Goal: Complete application form

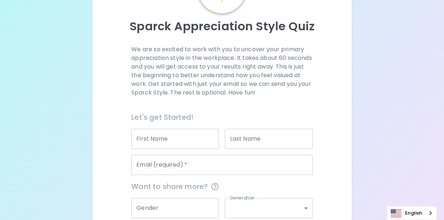
scroll to position [108, 0]
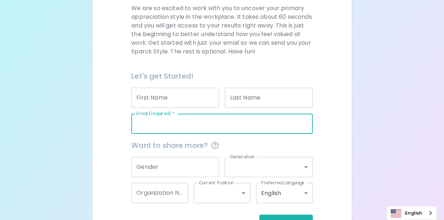
click at [212, 125] on input "Email (required)   *" at bounding box center [222, 124] width 182 height 20
type input "[EMAIL_ADDRESS][DOMAIN_NAME]"
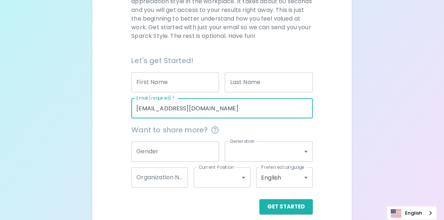
scroll to position [132, 0]
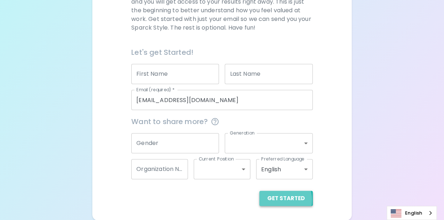
click at [281, 200] on button "Get Started" at bounding box center [286, 198] width 53 height 15
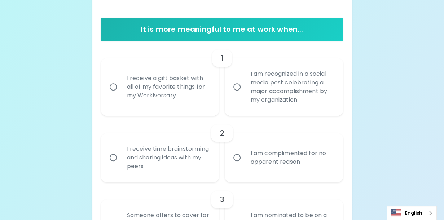
click at [112, 87] on input "I receive a gift basket with all of my favorite things for my Workiversary" at bounding box center [113, 86] width 15 height 15
radio input "true"
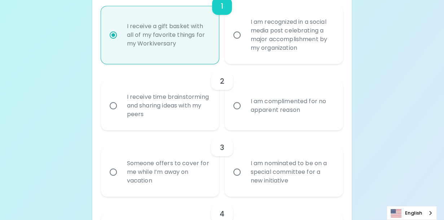
scroll to position [190, 0]
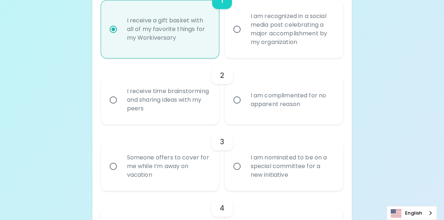
click at [134, 99] on div "I receive time brainstorming and sharing ideas with my peers" at bounding box center [168, 99] width 94 height 43
click at [121, 99] on input "I receive time brainstorming and sharing ideas with my peers" at bounding box center [113, 99] width 15 height 15
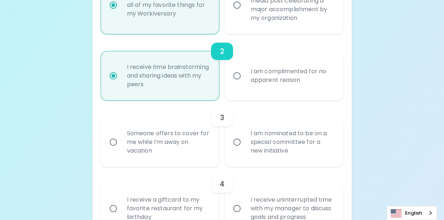
scroll to position [248, 0]
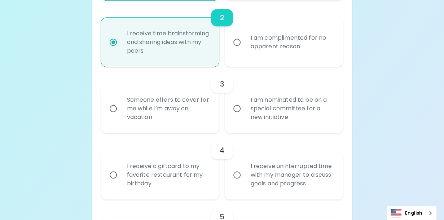
radio input "true"
click at [161, 116] on div "Someone offers to cover for me while I’m away on vacation" at bounding box center [168, 108] width 94 height 43
click at [121, 116] on input "Someone offers to cover for me while I’m away on vacation" at bounding box center [113, 108] width 15 height 15
radio input "false"
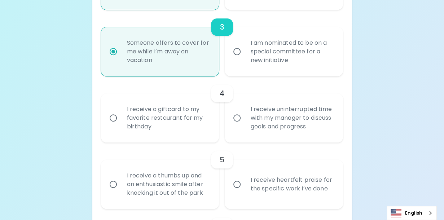
scroll to position [305, 0]
radio input "true"
click at [294, 119] on div "I receive uninterrupted time with my manager to discuss goals and progress" at bounding box center [292, 117] width 94 height 43
click at [245, 119] on input "I receive uninterrupted time with my manager to discuss goals and progress" at bounding box center [237, 117] width 15 height 15
radio input "false"
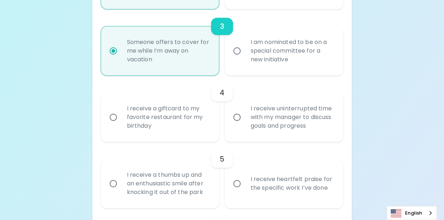
radio input "false"
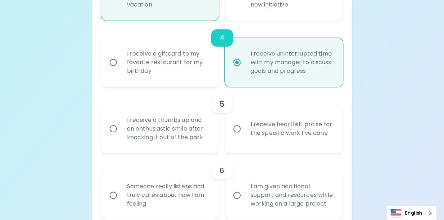
scroll to position [363, 0]
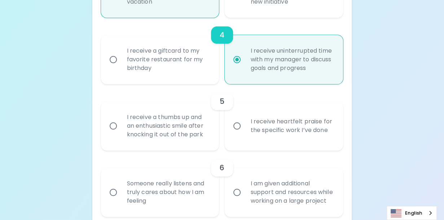
radio input "true"
click at [196, 125] on div "I receive a thumbs up and an enthusiastic smile after knocking it out of the pa…" at bounding box center [168, 125] width 94 height 43
click at [121, 125] on input "I receive a thumbs up and an enthusiastic smile after knocking it out of the pa…" at bounding box center [113, 125] width 15 height 15
radio input "false"
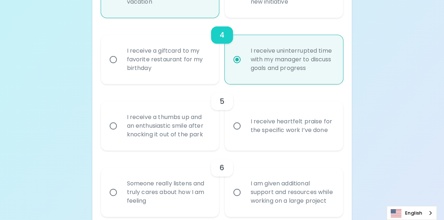
radio input "false"
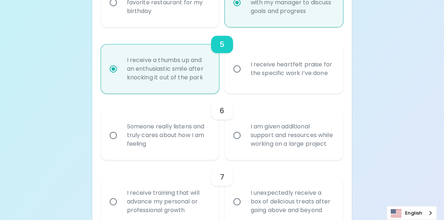
scroll to position [421, 0]
radio input "true"
click at [253, 141] on div "I am given additional support and resources while working on a large project" at bounding box center [292, 134] width 94 height 43
click at [245, 141] on input "I am given additional support and resources while working on a large project" at bounding box center [237, 134] width 15 height 15
radio input "false"
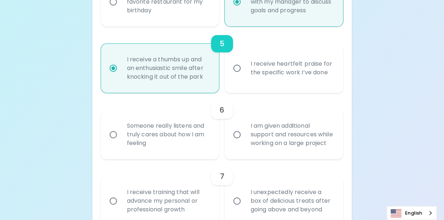
radio input "false"
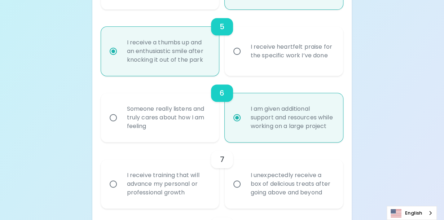
scroll to position [479, 0]
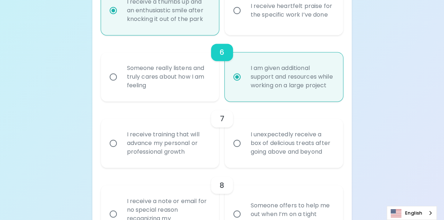
radio input "true"
click at [164, 155] on div "I receive training that will advance my personal or professional growth" at bounding box center [168, 143] width 94 height 43
click at [121, 151] on input "I receive training that will advance my personal or professional growth" at bounding box center [113, 143] width 15 height 15
radio input "false"
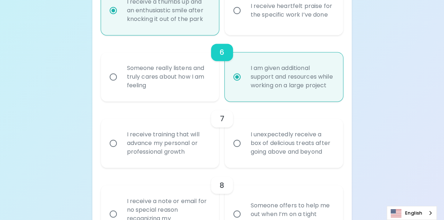
radio input "false"
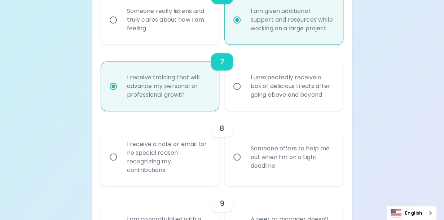
scroll to position [536, 0]
radio input "true"
click at [167, 170] on div "I receive a note or email for no special reason recognizing my contributions" at bounding box center [168, 156] width 94 height 52
click at [121, 164] on input "I receive a note or email for no special reason recognizing my contributions" at bounding box center [113, 156] width 15 height 15
radio input "false"
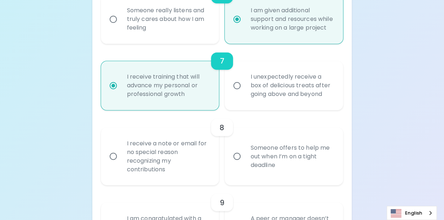
radio input "false"
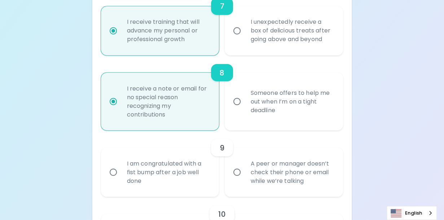
scroll to position [594, 0]
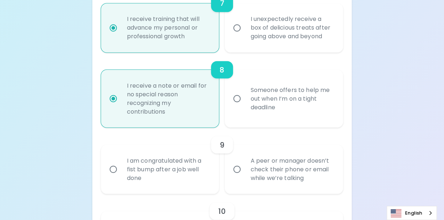
radio input "true"
click at [247, 120] on div "Someone offers to help me out when I’m on a tight deadline" at bounding box center [292, 98] width 94 height 43
click at [245, 106] on input "Someone offers to help me out when I’m on a tight deadline" at bounding box center [237, 98] width 15 height 15
radio input "false"
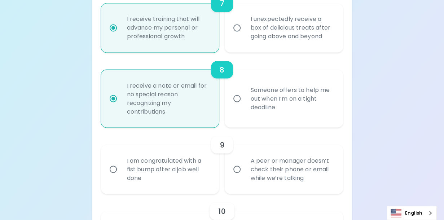
radio input "false"
radio input "true"
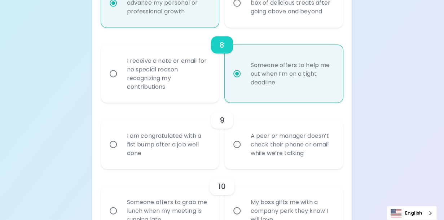
scroll to position [630, 0]
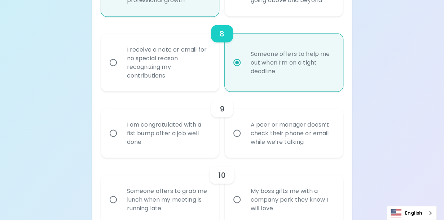
radio input "true"
click at [188, 138] on div "I am congratulated with a fist bump after a job well done" at bounding box center [168, 133] width 94 height 43
click at [121, 138] on input "I am congratulated with a fist bump after a job well done" at bounding box center [113, 133] width 15 height 15
radio input "false"
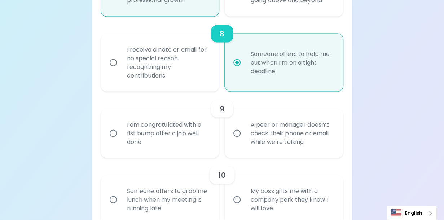
radio input "false"
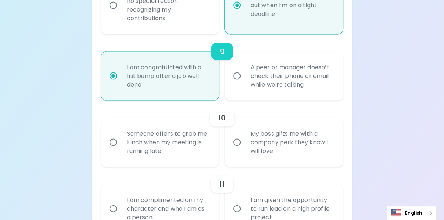
scroll to position [688, 0]
radio input "true"
click at [183, 151] on div "Someone offers to grab me lunch when my meeting is running late" at bounding box center [168, 141] width 94 height 43
click at [121, 149] on input "Someone offers to grab me lunch when my meeting is running late" at bounding box center [113, 141] width 15 height 15
radio input "false"
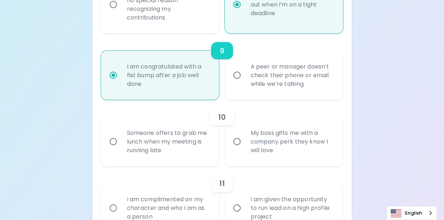
radio input "false"
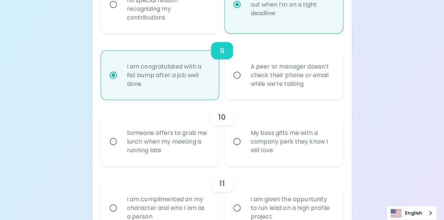
radio input "false"
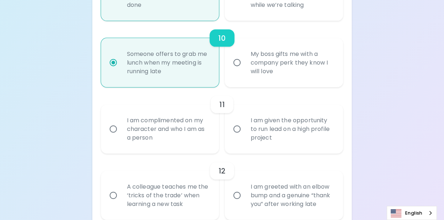
scroll to position [782, 0]
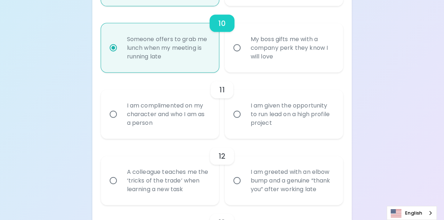
radio input "true"
click at [189, 132] on div "I am complimented on my character and who I am as a person" at bounding box center [168, 114] width 94 height 43
click at [121, 122] on input "I am complimented on my character and who I am as a person" at bounding box center [113, 114] width 15 height 15
radio input "false"
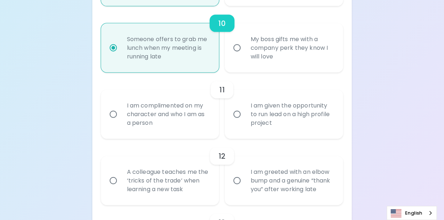
radio input "false"
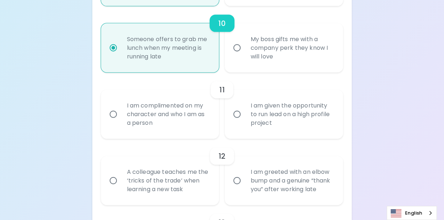
radio input "false"
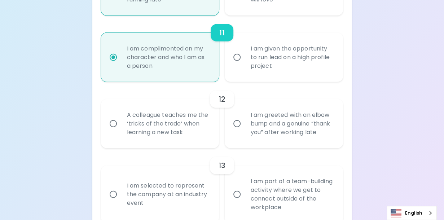
scroll to position [840, 0]
radio input "true"
click at [272, 135] on div "I am greeted with an elbow bump and a genuine “thank you” after working late" at bounding box center [292, 122] width 94 height 43
click at [245, 131] on input "I am greeted with an elbow bump and a genuine “thank you” after working late" at bounding box center [237, 123] width 15 height 15
radio input "false"
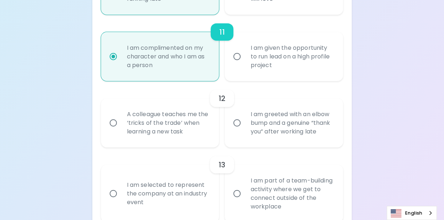
radio input "false"
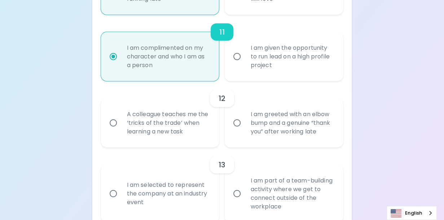
radio input "false"
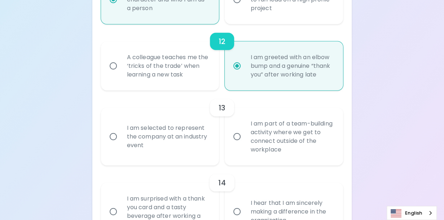
scroll to position [897, 0]
radio input "true"
click at [193, 150] on div "I am selected to represent the company at an industry event" at bounding box center [168, 135] width 94 height 43
click at [121, 144] on input "I am selected to represent the company at an industry event" at bounding box center [113, 136] width 15 height 15
radio input "false"
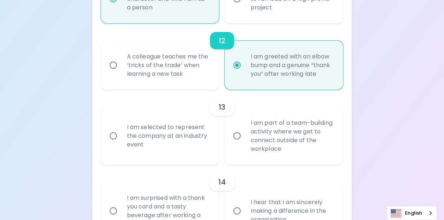
radio input "false"
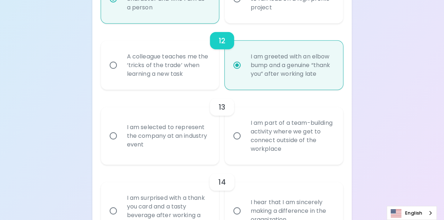
radio input "false"
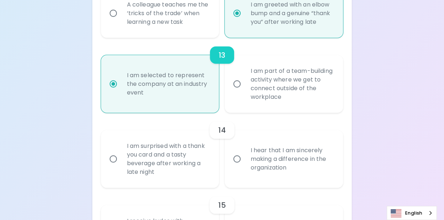
scroll to position [955, 0]
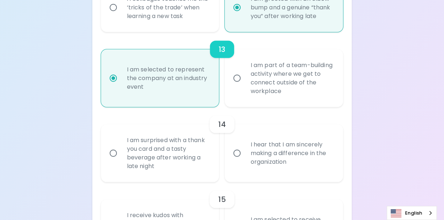
radio input "true"
click at [170, 162] on div "I am surprised with a thank you card and a tasty beverage after working a late …" at bounding box center [168, 153] width 94 height 52
click at [121, 161] on input "I am surprised with a thank you card and a tasty beverage after working a late …" at bounding box center [113, 153] width 15 height 15
radio input "false"
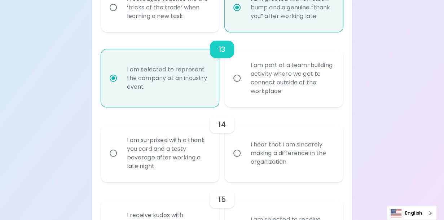
radio input "false"
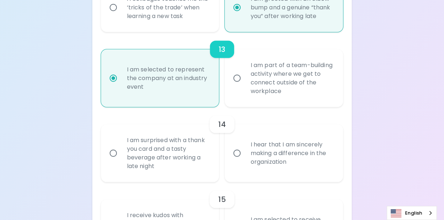
radio input "false"
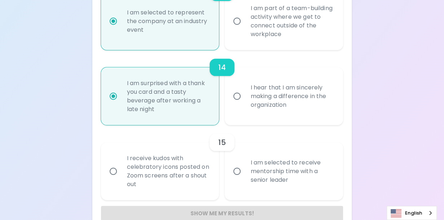
scroll to position [1013, 0]
radio input "true"
click at [254, 109] on div "I hear that I am sincerely making a difference in the organization" at bounding box center [292, 95] width 94 height 43
click at [245, 103] on input "I hear that I am sincerely making a difference in the organization" at bounding box center [237, 95] width 15 height 15
radio input "false"
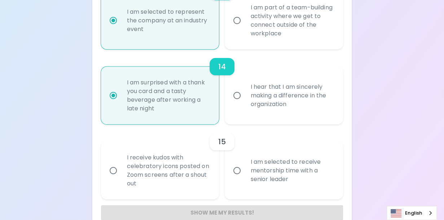
radio input "false"
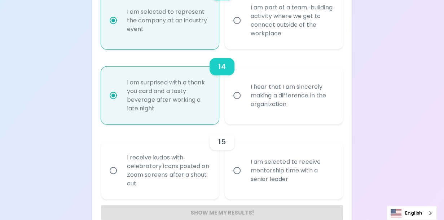
radio input "false"
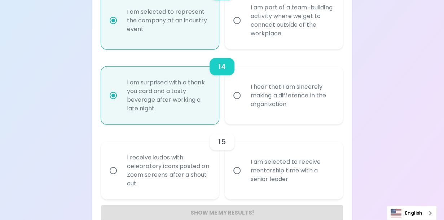
radio input "false"
radio input "true"
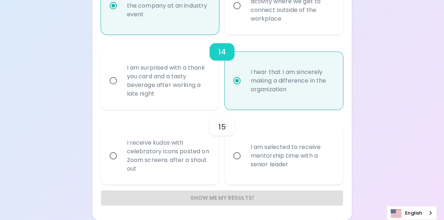
scroll to position [1036, 0]
radio input "true"
click at [186, 169] on div "I receive kudos with celebratory icons posted on Zoom screens after a shout out" at bounding box center [168, 156] width 94 height 52
click at [121, 164] on input "I receive kudos with celebratory icons posted on Zoom screens after a shout out" at bounding box center [113, 155] width 15 height 15
radio input "false"
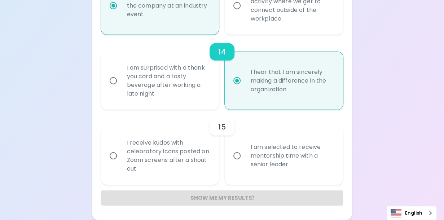
radio input "false"
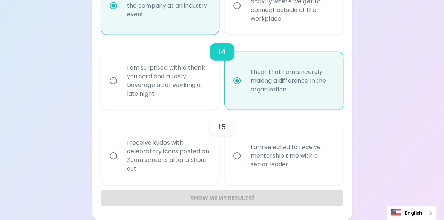
radio input "false"
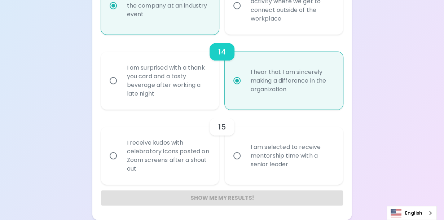
radio input "false"
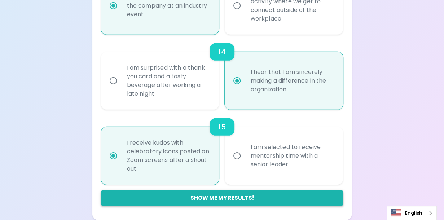
radio input "true"
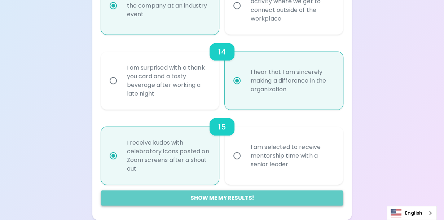
click at [219, 200] on button "Show me my results!" at bounding box center [222, 198] width 242 height 15
radio input "false"
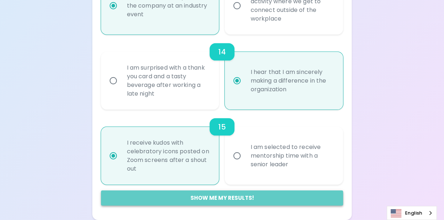
radio input "false"
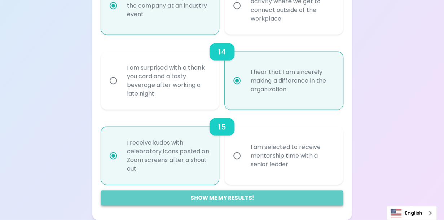
radio input "false"
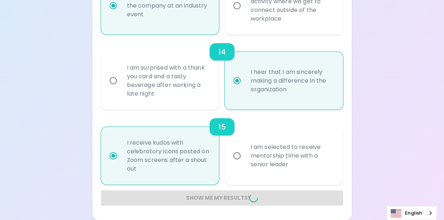
radio input "false"
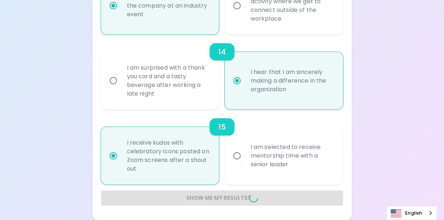
radio input "false"
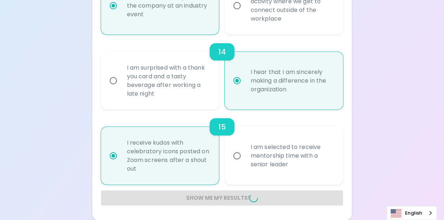
radio input "false"
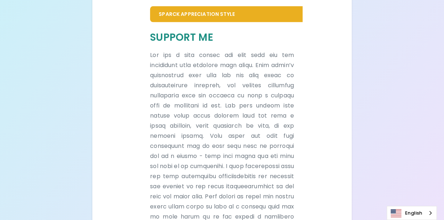
scroll to position [420, 0]
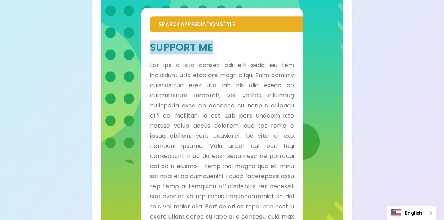
drag, startPoint x: 214, startPoint y: 47, endPoint x: 152, endPoint y: 49, distance: 62.2
click at [152, 49] on h5 "Support Me" at bounding box center [222, 47] width 144 height 13
copy h5 "Support Me"
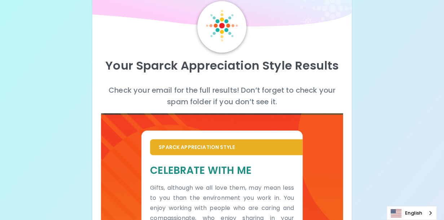
scroll to position [0, 0]
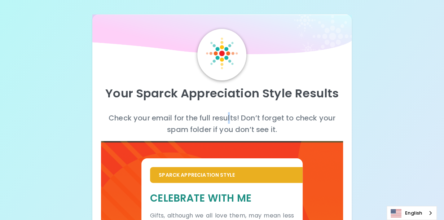
click at [230, 117] on p "Check your email for the full results! Don’t forget to check your spam folder i…" at bounding box center [222, 123] width 242 height 23
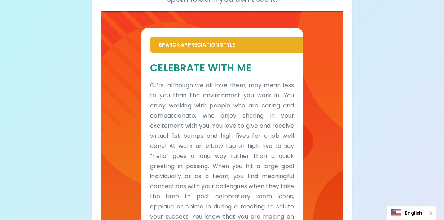
scroll to position [144, 0]
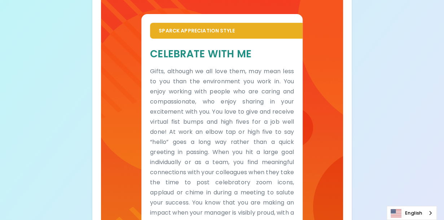
click at [230, 117] on p "Gifts, although we all love them, may mean less to you than the environment you…" at bounding box center [222, 157] width 144 height 182
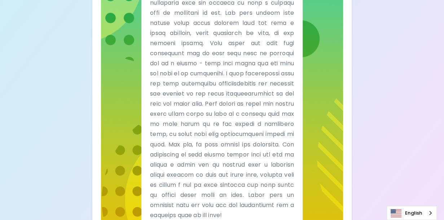
scroll to position [456, 0]
